Goal: Task Accomplishment & Management: Complete application form

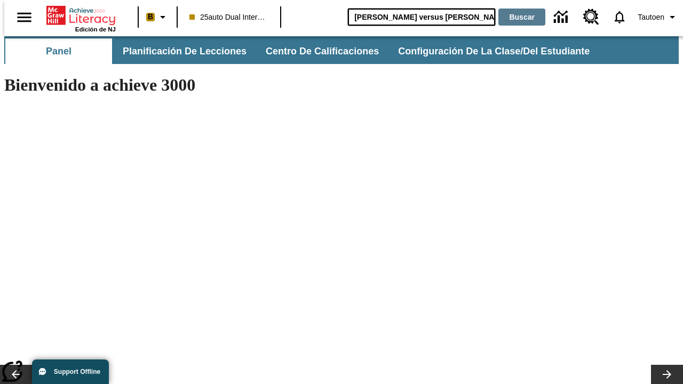
type input "Miguel Ángel versus Leonardo"
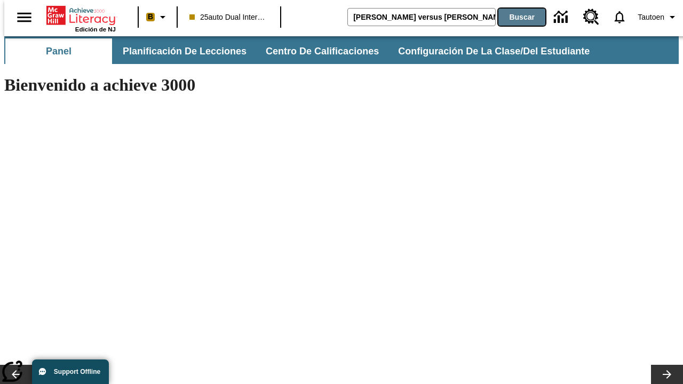
click at [515, 17] on button "Buscar" at bounding box center [522, 17] width 47 height 17
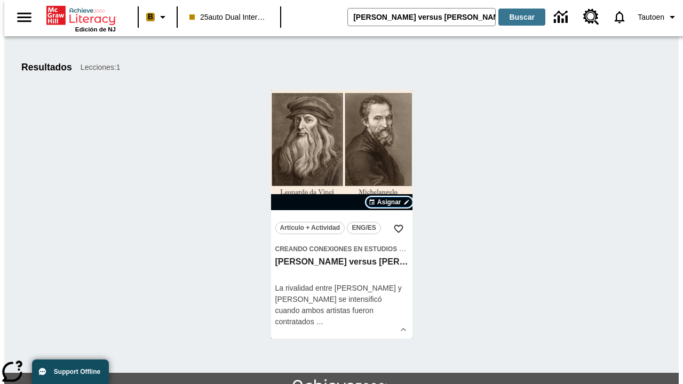
click at [389, 202] on span "Asignar" at bounding box center [389, 203] width 24 height 10
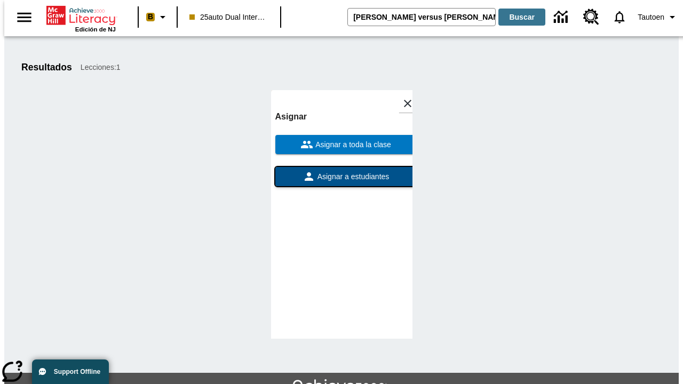
click at [342, 171] on span "Asignar a estudiantes" at bounding box center [353, 176] width 74 height 11
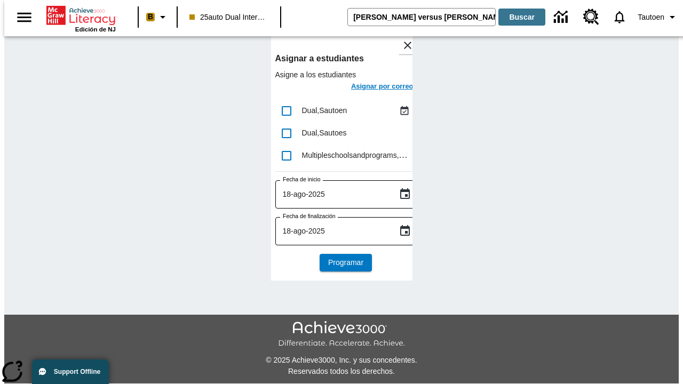
click at [373, 88] on h6 "Asignar por correo" at bounding box center [382, 87] width 62 height 12
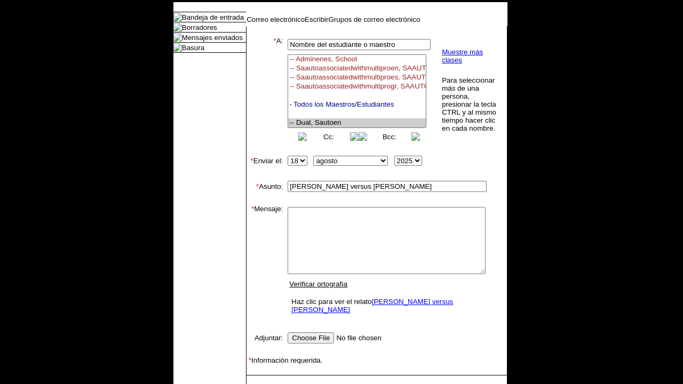
select select "U,21476361,1"
type textarea "email body message"
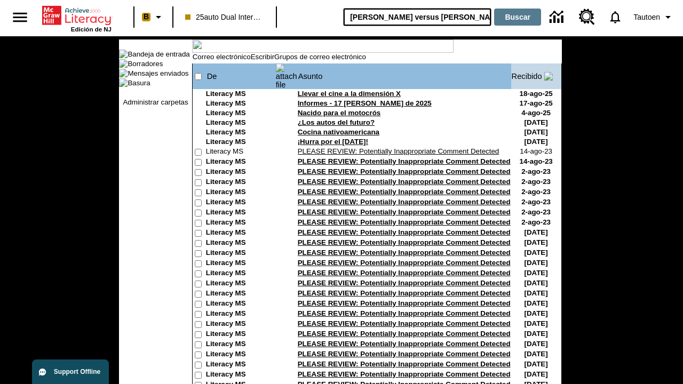
type input "[PERSON_NAME] versus [PERSON_NAME]"
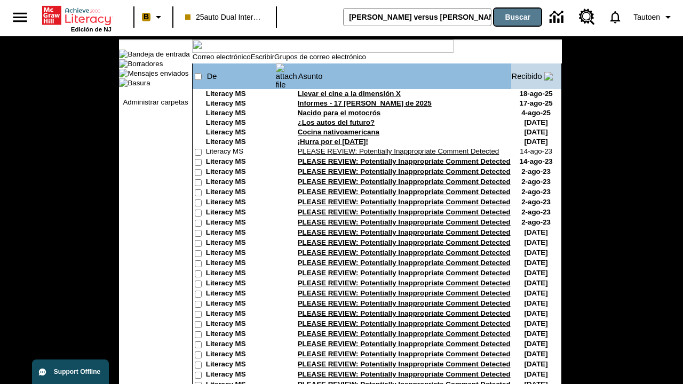
click at [515, 17] on button "Buscar" at bounding box center [517, 17] width 47 height 17
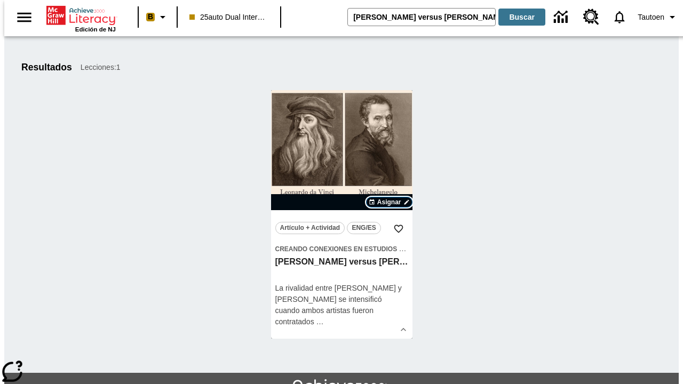
click at [389, 202] on span "Asignar" at bounding box center [389, 203] width 24 height 10
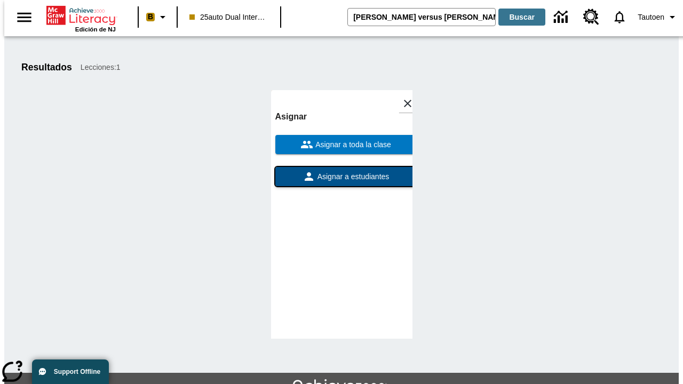
click at [342, 177] on span "Asignar a estudiantes" at bounding box center [353, 176] width 74 height 11
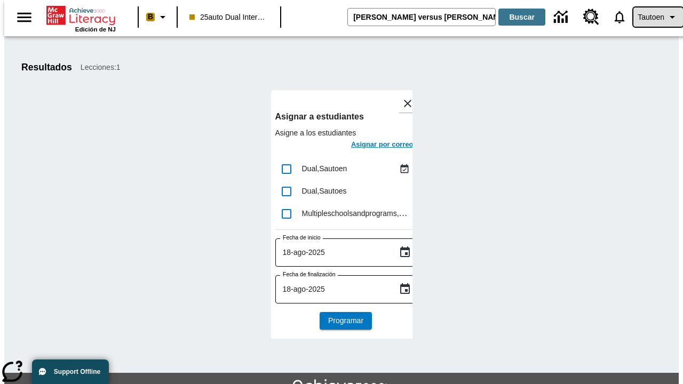
click at [653, 17] on span "Tautoen" at bounding box center [651, 17] width 27 height 11
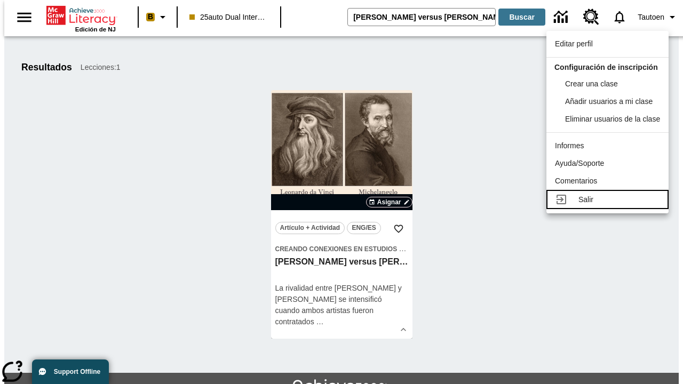
click at [611, 206] on div "Salir" at bounding box center [620, 199] width 82 height 11
